Goal: Transaction & Acquisition: Purchase product/service

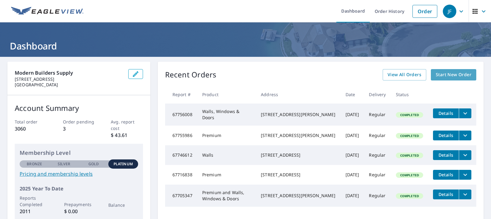
click at [461, 75] on span "Start New Order" at bounding box center [453, 75] width 36 height 8
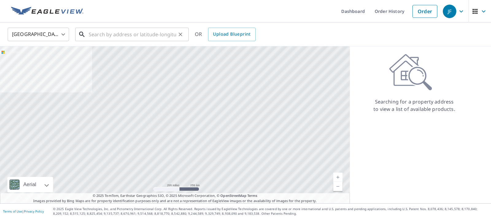
click at [113, 36] on input "text" at bounding box center [132, 34] width 87 height 17
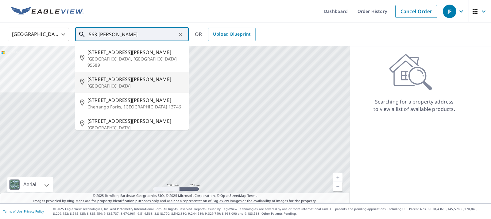
click at [115, 75] on span "[STREET_ADDRESS][PERSON_NAME]" at bounding box center [135, 78] width 96 height 7
type input "[STREET_ADDRESS][PERSON_NAME]"
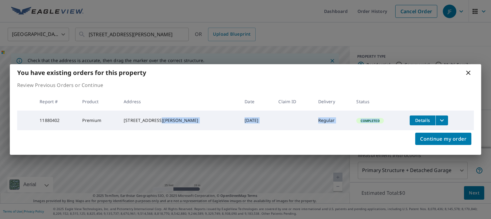
click at [173, 130] on div "Review Previous Orders or Continue Report # Product Address Date Claim ID Deliv…" at bounding box center [245, 105] width 471 height 49
click at [464, 72] on icon at bounding box center [467, 72] width 7 height 7
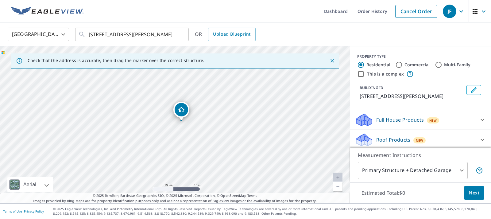
drag, startPoint x: 173, startPoint y: 115, endPoint x: 180, endPoint y: 112, distance: 7.3
click at [180, 112] on div "563 Parsons Ave Chillicothe, OH 45601" at bounding box center [175, 124] width 350 height 157
click at [483, 139] on icon at bounding box center [481, 139] width 7 height 7
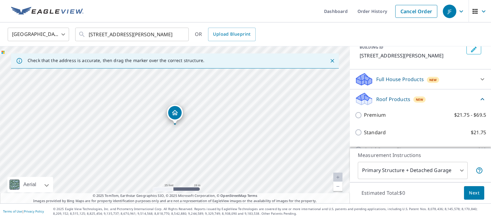
scroll to position [81, 0]
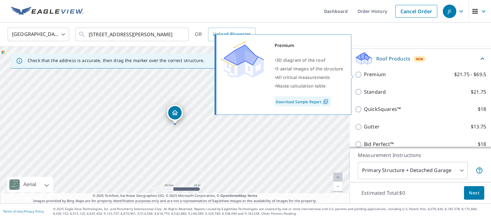
click at [359, 75] on input "Premium $21.75 - $69.5" at bounding box center [358, 74] width 9 height 7
checkbox input "true"
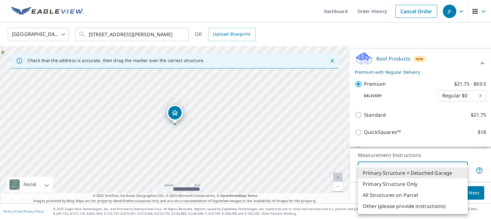
click at [463, 170] on body "JF JF Dashboard Order History Cancel Order JF United States US ​ 563 Parsons Av…" at bounding box center [245, 109] width 491 height 219
click at [406, 185] on li "Primary Structure Only" at bounding box center [412, 183] width 110 height 11
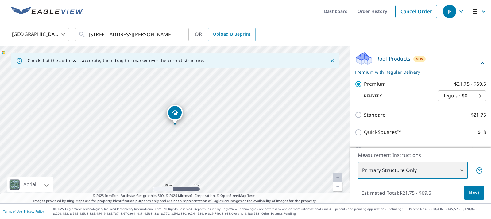
type input "2"
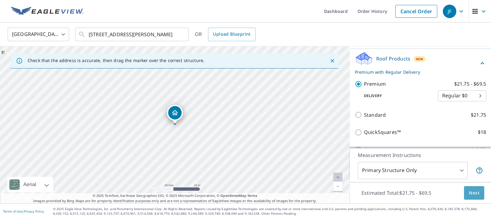
click at [472, 197] on button "Next" at bounding box center [474, 193] width 20 height 14
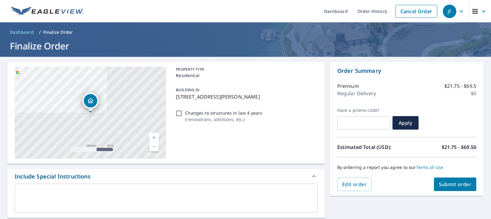
click at [454, 186] on span "Submit order" at bounding box center [454, 184] width 33 height 7
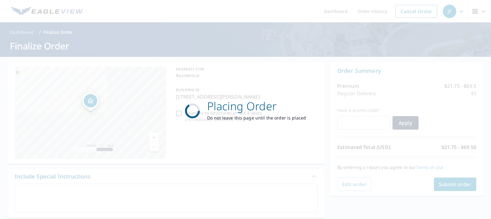
checkbox input "true"
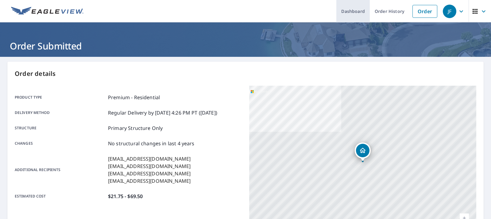
click at [355, 11] on link "Dashboard" at bounding box center [352, 11] width 33 height 22
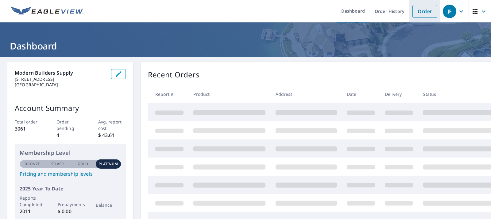
click at [429, 13] on link "Order" at bounding box center [424, 11] width 25 height 13
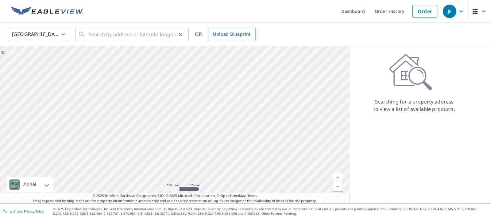
drag, startPoint x: 83, startPoint y: 36, endPoint x: 91, endPoint y: 29, distance: 10.4
click at [84, 33] on icon at bounding box center [81, 34] width 7 height 7
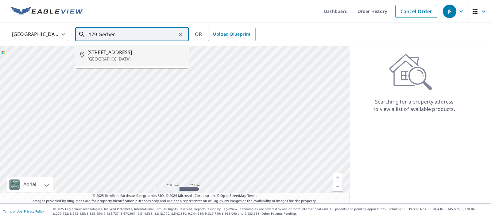
click at [106, 49] on span "[STREET_ADDRESS]" at bounding box center [135, 51] width 96 height 7
type input "[STREET_ADDRESS]"
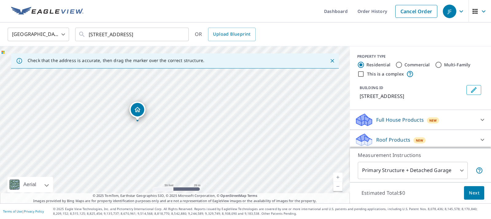
drag, startPoint x: 176, startPoint y: 88, endPoint x: 177, endPoint y: 182, distance: 93.8
click at [177, 182] on div "[STREET_ADDRESS]" at bounding box center [175, 124] width 350 height 157
drag, startPoint x: 97, startPoint y: 117, endPoint x: 217, endPoint y: 164, distance: 129.1
click at [217, 164] on div "[STREET_ADDRESS]" at bounding box center [175, 124] width 350 height 157
click at [483, 139] on icon at bounding box center [481, 139] width 7 height 7
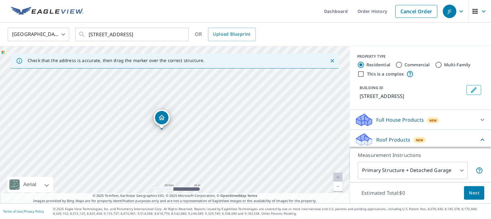
scroll to position [40, 0]
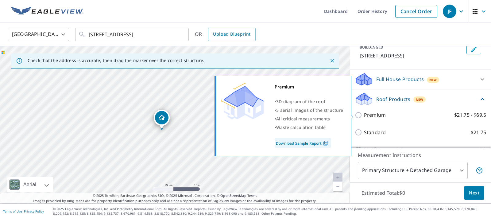
click at [357, 115] on input "Premium $21.75 - $69.5" at bounding box center [358, 114] width 9 height 7
checkbox input "true"
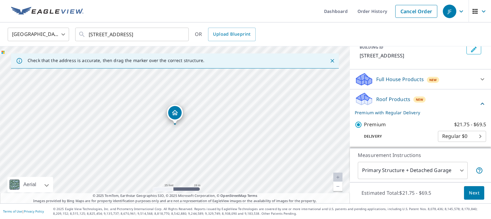
click at [462, 169] on body "JF JF Dashboard Order History Cancel Order JF [GEOGRAPHIC_DATA] [GEOGRAPHIC_DAT…" at bounding box center [245, 109] width 491 height 219
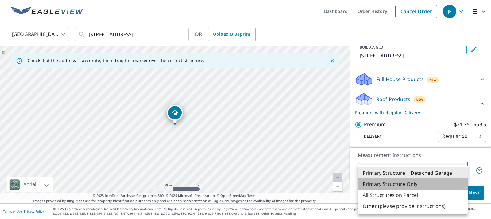
drag, startPoint x: 413, startPoint y: 182, endPoint x: 425, endPoint y: 185, distance: 12.4
click at [413, 182] on li "Primary Structure Only" at bounding box center [412, 183] width 110 height 11
type input "2"
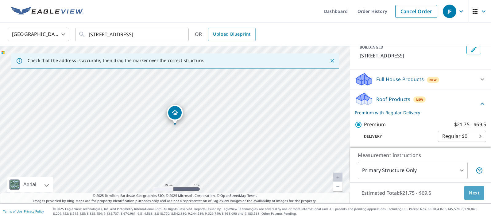
click at [472, 192] on span "Next" at bounding box center [473, 193] width 10 height 8
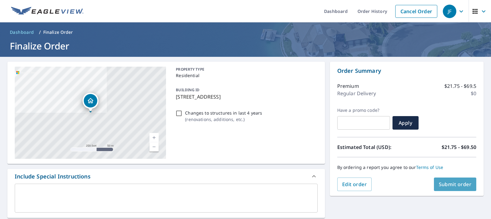
click at [458, 186] on span "Submit order" at bounding box center [454, 184] width 33 height 7
checkbox input "true"
